Goal: Task Accomplishment & Management: Manage account settings

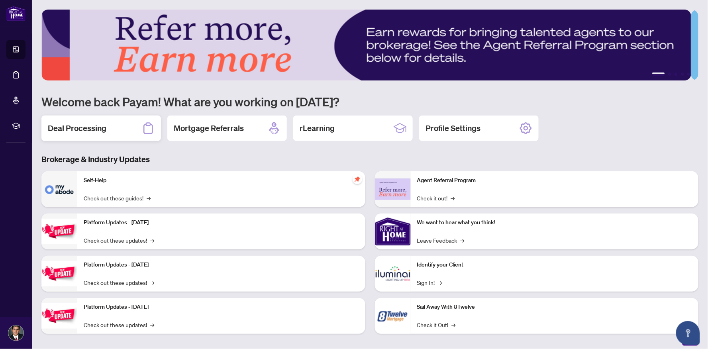
click at [105, 123] on h2 "Deal Processing" at bounding box center [77, 128] width 59 height 11
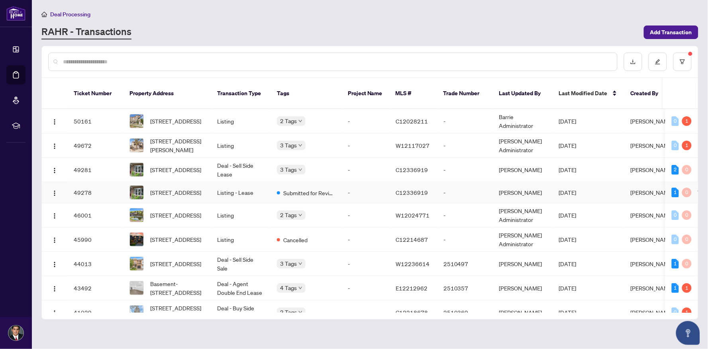
click at [268, 182] on td "Listing - Lease" at bounding box center [241, 192] width 60 height 21
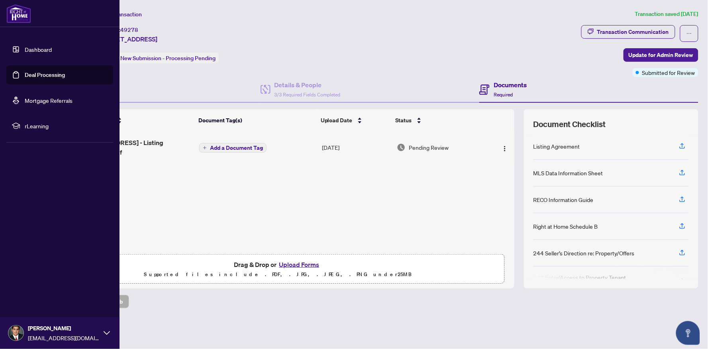
click at [47, 49] on link "Dashboard" at bounding box center [38, 49] width 27 height 7
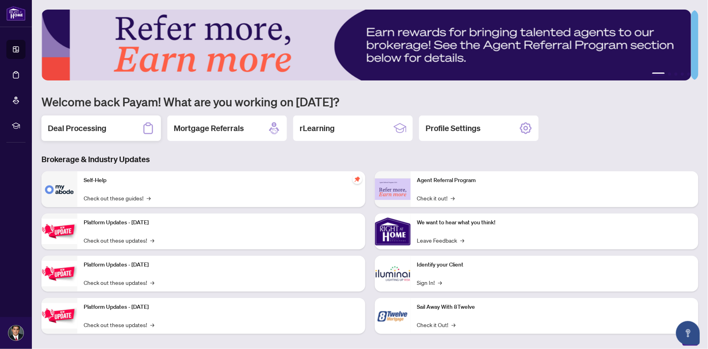
click at [124, 127] on div "Deal Processing" at bounding box center [100, 127] width 119 height 25
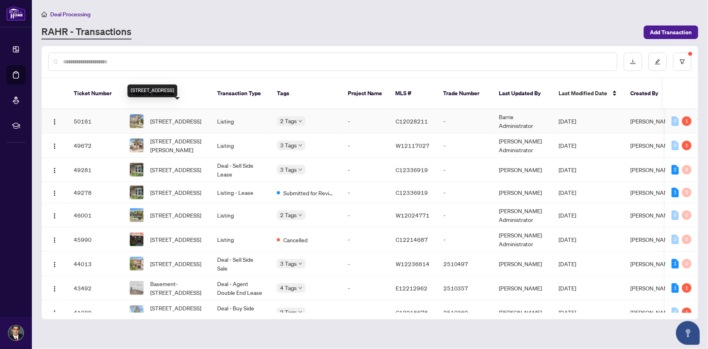
click at [171, 117] on span "[STREET_ADDRESS]" at bounding box center [175, 121] width 51 height 9
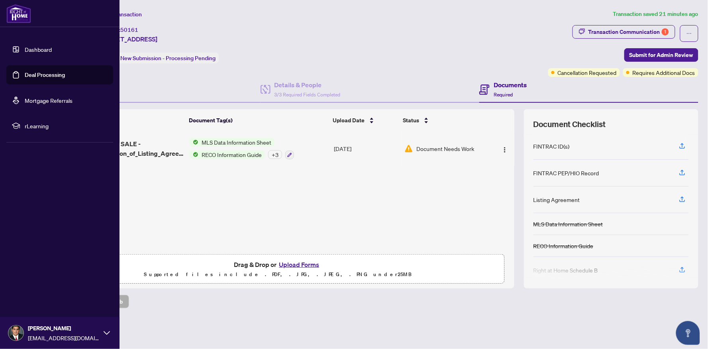
click at [25, 49] on link "Dashboard" at bounding box center [38, 49] width 27 height 7
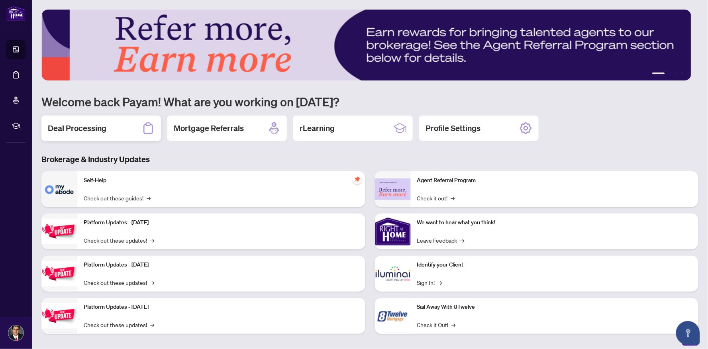
click at [126, 129] on div "Deal Processing" at bounding box center [100, 127] width 119 height 25
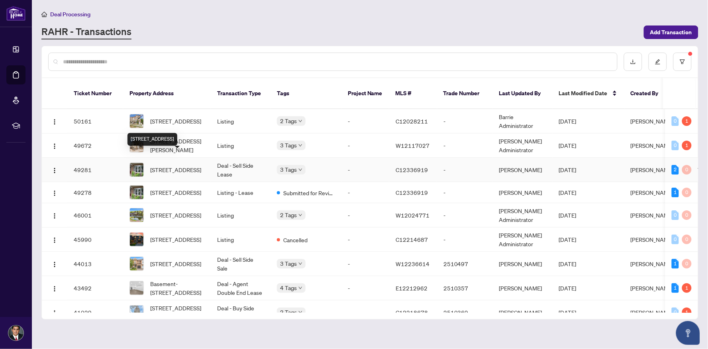
click at [188, 165] on span "[STREET_ADDRESS]" at bounding box center [175, 169] width 51 height 9
click at [176, 165] on span "[STREET_ADDRESS]" at bounding box center [175, 169] width 51 height 9
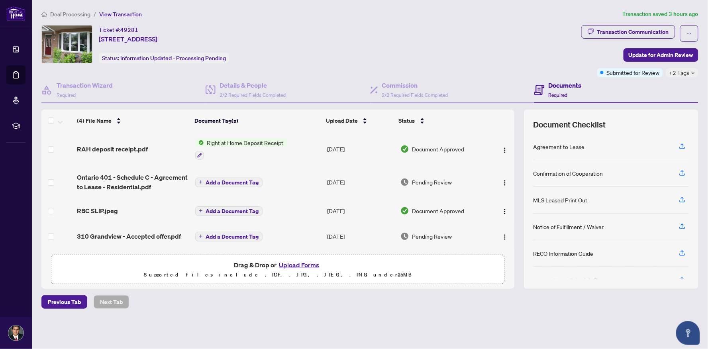
click at [293, 265] on button "Upload Forms" at bounding box center [298, 265] width 45 height 10
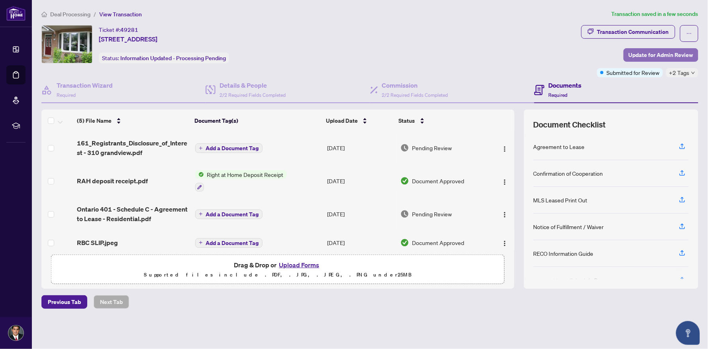
click at [664, 56] on span "Update for Admin Review" at bounding box center [660, 55] width 65 height 13
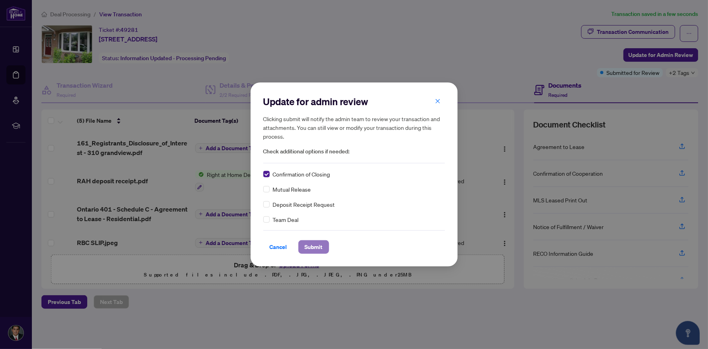
click at [315, 248] on span "Submit" at bounding box center [314, 247] width 18 height 13
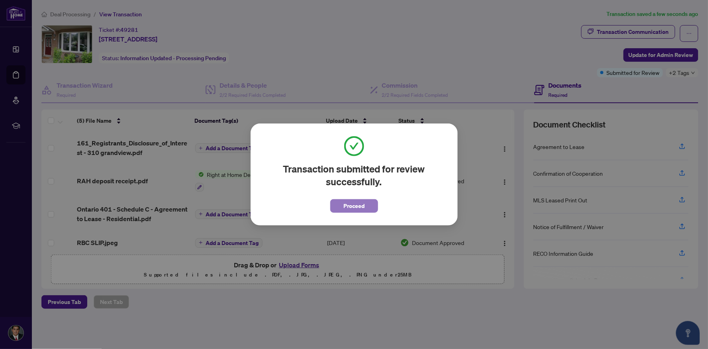
click at [349, 210] on span "Proceed" at bounding box center [353, 206] width 21 height 13
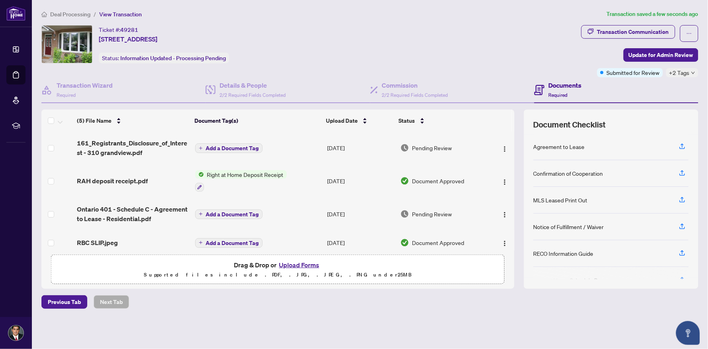
click at [468, 46] on div "Ticket #: 49281 [STREET_ADDRESS] Status: Information Updated - Processing Pendi…" at bounding box center [309, 44] width 536 height 38
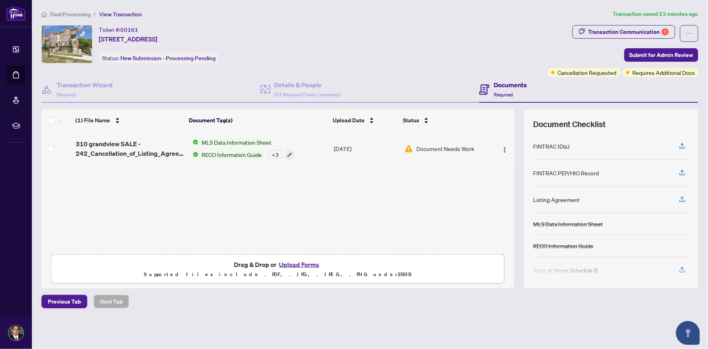
click at [307, 260] on button "Upload Forms" at bounding box center [298, 264] width 45 height 10
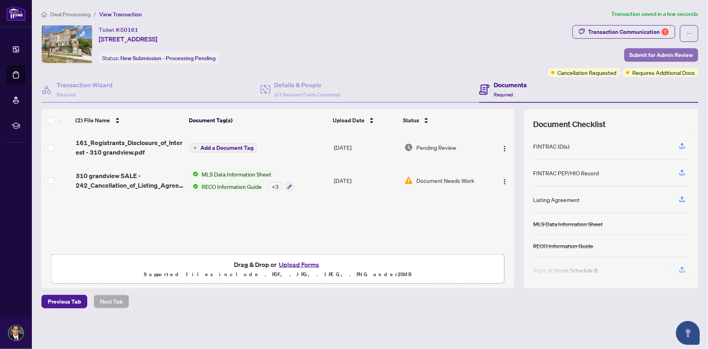
click at [648, 55] on span "Submit for Admin Review" at bounding box center [661, 55] width 64 height 13
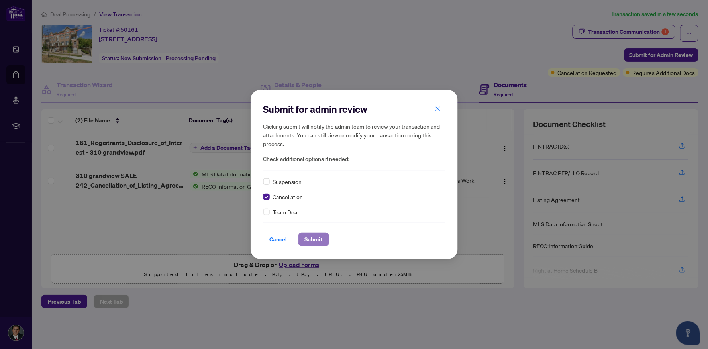
click at [321, 242] on span "Submit" at bounding box center [314, 239] width 18 height 13
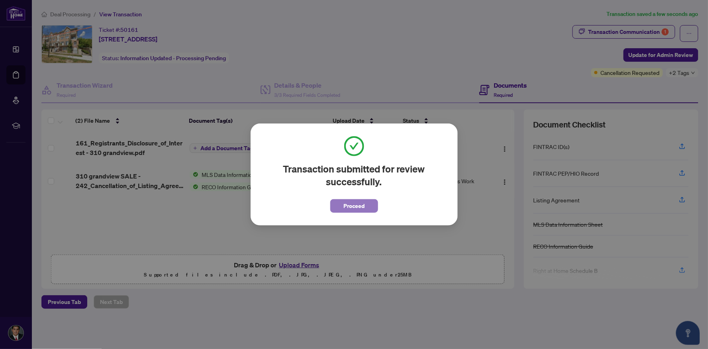
click at [360, 208] on span "Proceed" at bounding box center [353, 206] width 21 height 13
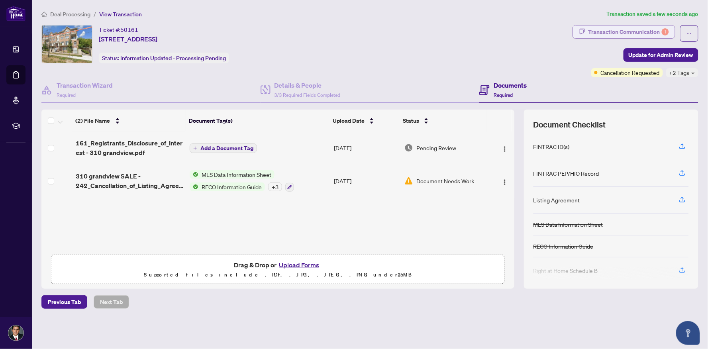
click at [652, 29] on div "Transaction Communication 1" at bounding box center [628, 31] width 80 height 13
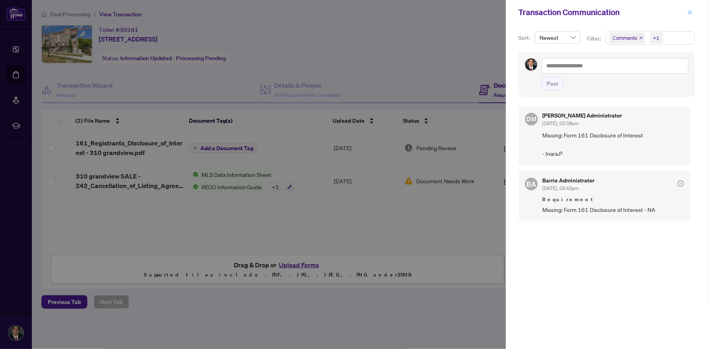
click at [691, 10] on icon "close" at bounding box center [690, 12] width 4 height 4
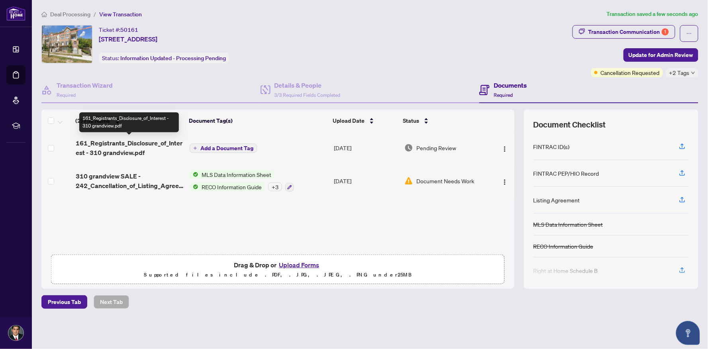
click at [146, 146] on span "161_Registrants_Disclosure_of_Interest - 310 grandview.pdf" at bounding box center [130, 147] width 108 height 19
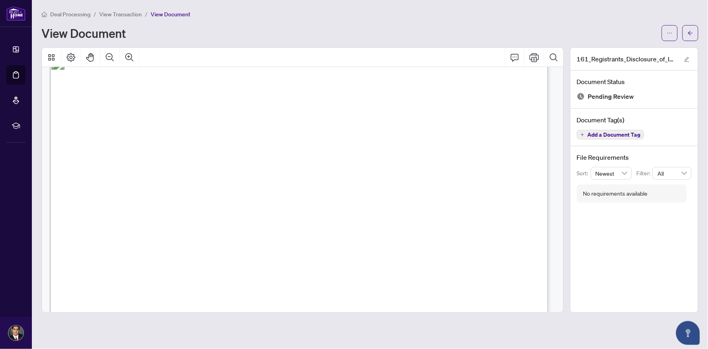
scroll to position [34, 0]
drag, startPoint x: 552, startPoint y: 112, endPoint x: 548, endPoint y: 119, distance: 8.6
click at [531, 41] on p "Form 161 Revised 2024 Page 1 of 1 The trademarks REALTOR®, REALTORS®, MLS®, Mul…" at bounding box center [559, 41] width 1019 height 0
